Goal: Task Accomplishment & Management: Manage account settings

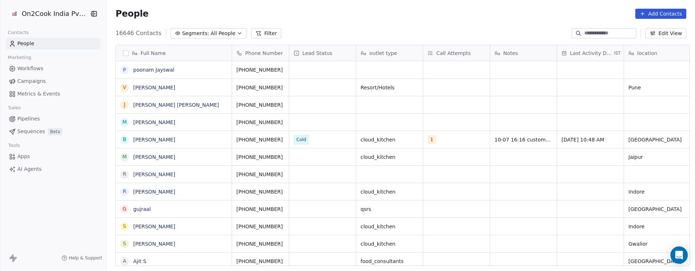
scroll to position [230, 583]
click at [376, 16] on div "People Add Contacts" at bounding box center [400, 14] width 571 height 10
click at [404, 17] on div "People Add Contacts" at bounding box center [400, 14] width 571 height 10
click at [249, 39] on div "Full Name p [PERSON_NAME] V [PERSON_NAME] J [PERSON_NAME] [PERSON_NAME] M [PERS…" at bounding box center [401, 158] width 588 height 238
click at [251, 35] on button "Filter" at bounding box center [266, 33] width 30 height 10
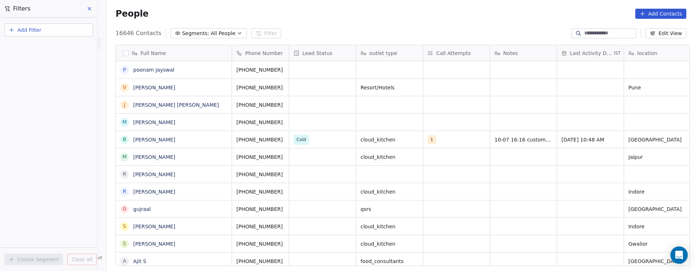
click at [55, 29] on button "Add Filter" at bounding box center [48, 30] width 89 height 13
click at [62, 45] on div "Contact properties" at bounding box center [48, 47] width 73 height 8
type input "***"
click at [62, 75] on div "Assignee" at bounding box center [48, 72] width 73 height 7
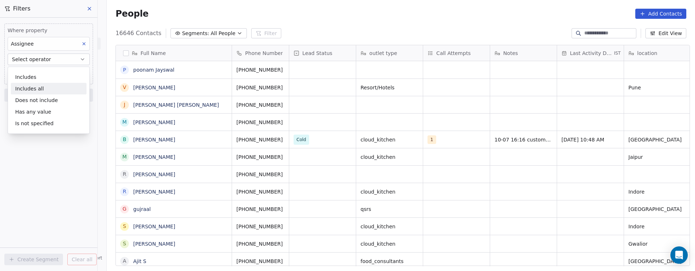
click at [60, 89] on div "Includes all" at bounding box center [49, 89] width 76 height 12
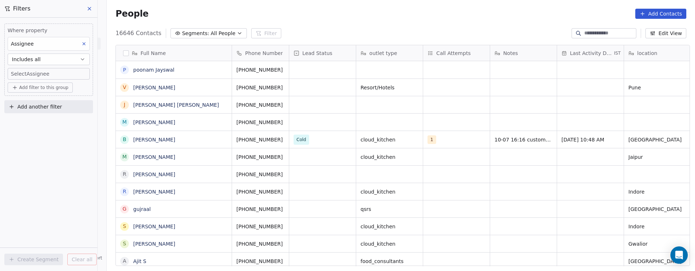
click at [69, 72] on body "On2Cook India Pvt. Ltd. Contacts People Marketing Workflows Campaigns Metrics &…" at bounding box center [347, 135] width 695 height 271
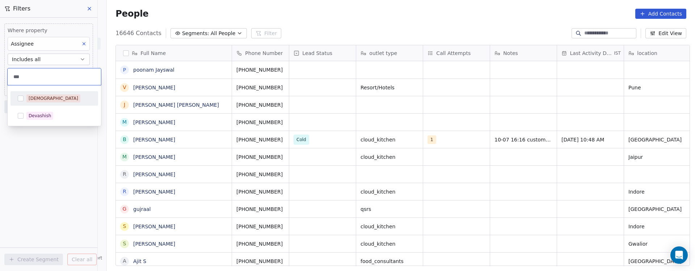
type input "***"
click at [60, 100] on div "[DEMOGRAPHIC_DATA]" at bounding box center [58, 98] width 64 height 8
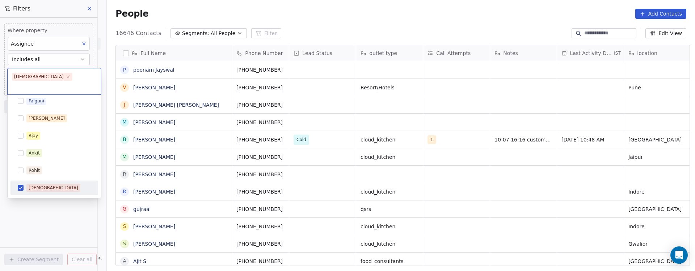
click at [52, 191] on html "On2Cook India Pvt. Ltd. Contacts People Marketing Workflows Campaigns Metrics &…" at bounding box center [347, 135] width 695 height 271
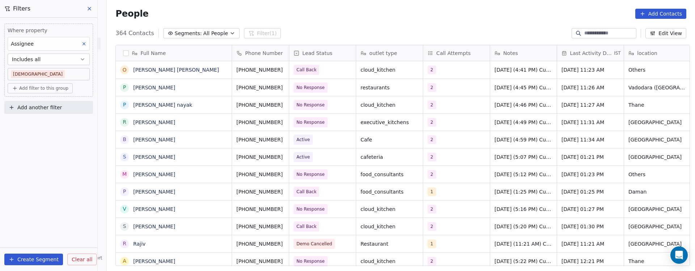
scroll to position [230, 583]
click at [62, 90] on span "Add filter to this group" at bounding box center [43, 88] width 49 height 6
click at [65, 101] on div "Contact properties" at bounding box center [48, 104] width 67 height 8
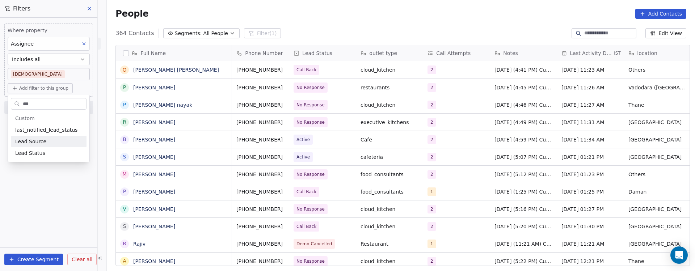
type input "***"
click at [59, 146] on div "Lead Source" at bounding box center [49, 142] width 76 height 12
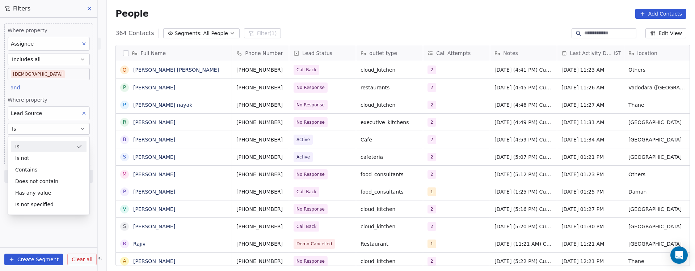
click at [59, 146] on div "Is" at bounding box center [49, 147] width 76 height 12
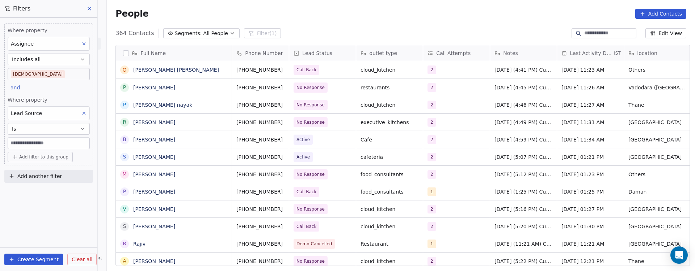
click at [63, 145] on input at bounding box center [48, 143] width 81 height 11
click at [58, 212] on div "Where property Assignee Includes all [DEMOGRAPHIC_DATA] and Where property Lead…" at bounding box center [48, 144] width 97 height 253
click at [71, 142] on input at bounding box center [48, 143] width 81 height 11
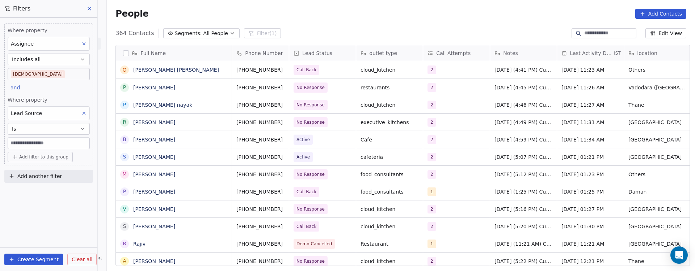
click at [71, 142] on input at bounding box center [48, 143] width 81 height 11
click at [84, 114] on icon at bounding box center [83, 113] width 5 height 5
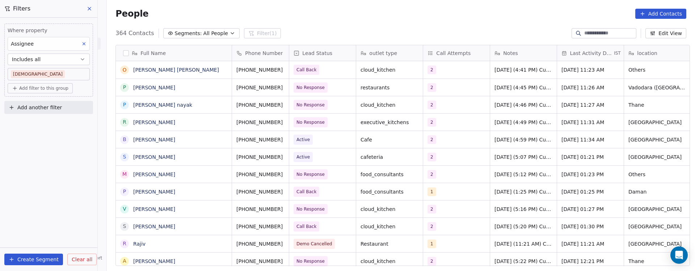
click at [52, 88] on span "Add filter to this group" at bounding box center [43, 88] width 49 height 6
click at [50, 104] on span "Contact properties" at bounding box center [38, 104] width 47 height 8
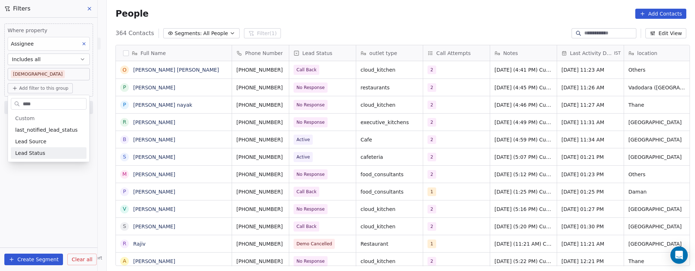
type input "****"
click at [38, 153] on span "Lead Status" at bounding box center [30, 152] width 30 height 7
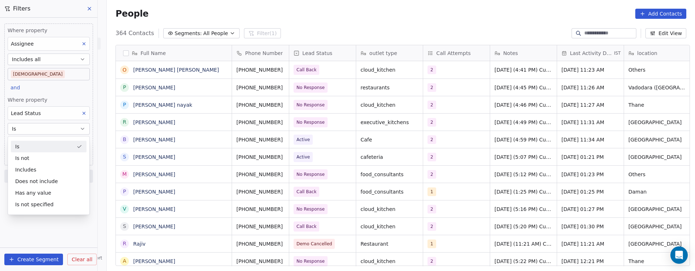
click at [43, 147] on div "Is" at bounding box center [49, 147] width 76 height 12
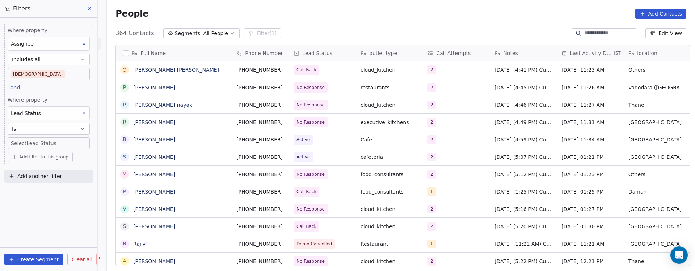
click at [50, 142] on body "On2Cook India Pvt. Ltd. Contacts People Marketing Workflows Campaigns Metrics &…" at bounding box center [347, 135] width 695 height 271
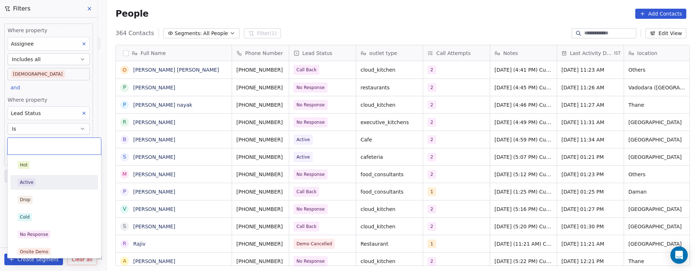
click at [75, 185] on div "Active" at bounding box center [54, 182] width 73 height 8
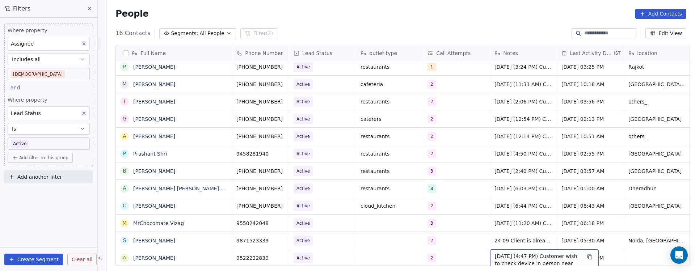
scroll to position [8, 0]
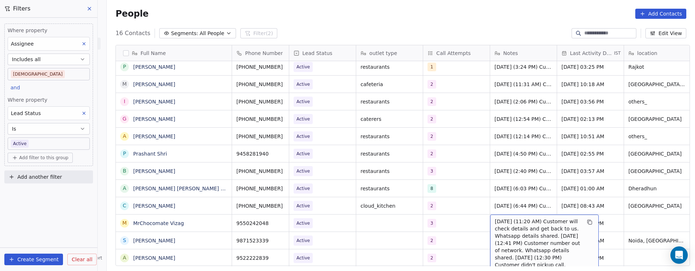
click at [66, 150] on div "Where property Assignee Includes all [DEMOGRAPHIC_DATA] and Where property Lead…" at bounding box center [48, 95] width 89 height 143
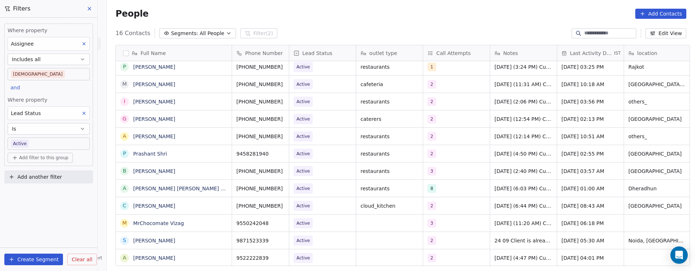
click at [65, 145] on body "On2Cook India Pvt. Ltd. Contacts People Marketing Workflows Campaigns Metrics &…" at bounding box center [347, 135] width 695 height 271
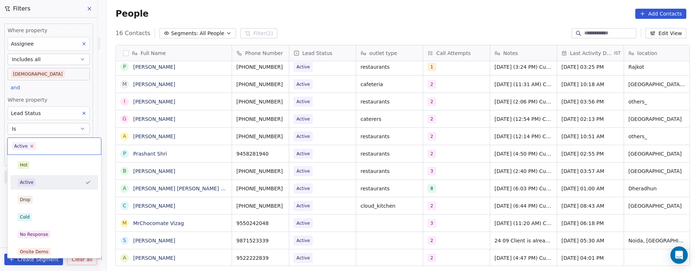
click at [32, 146] on icon at bounding box center [32, 146] width 5 height 5
click at [51, 233] on div "No Response" at bounding box center [54, 235] width 73 height 8
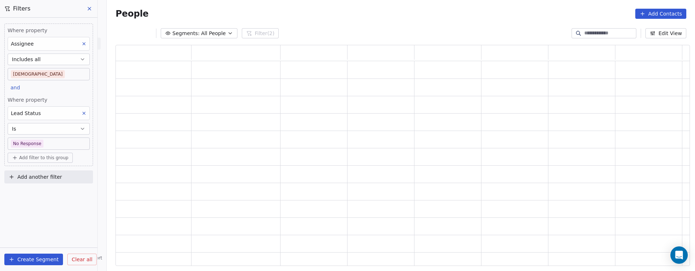
scroll to position [213, 566]
click at [52, 208] on div "Where property Assignee Includes all [DEMOGRAPHIC_DATA] and Where property Lead…" at bounding box center [48, 144] width 97 height 253
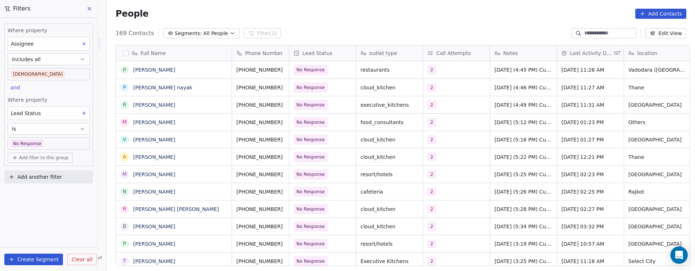
scroll to position [230, 583]
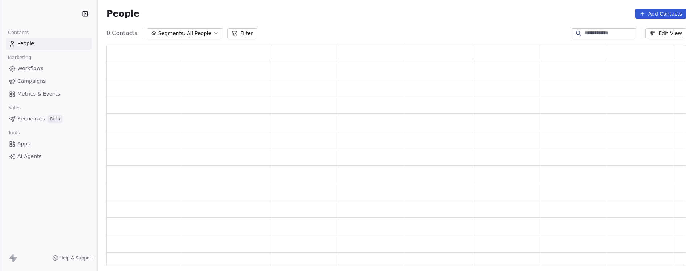
scroll to position [213, 571]
